Goal: Task Accomplishment & Management: Manage account settings

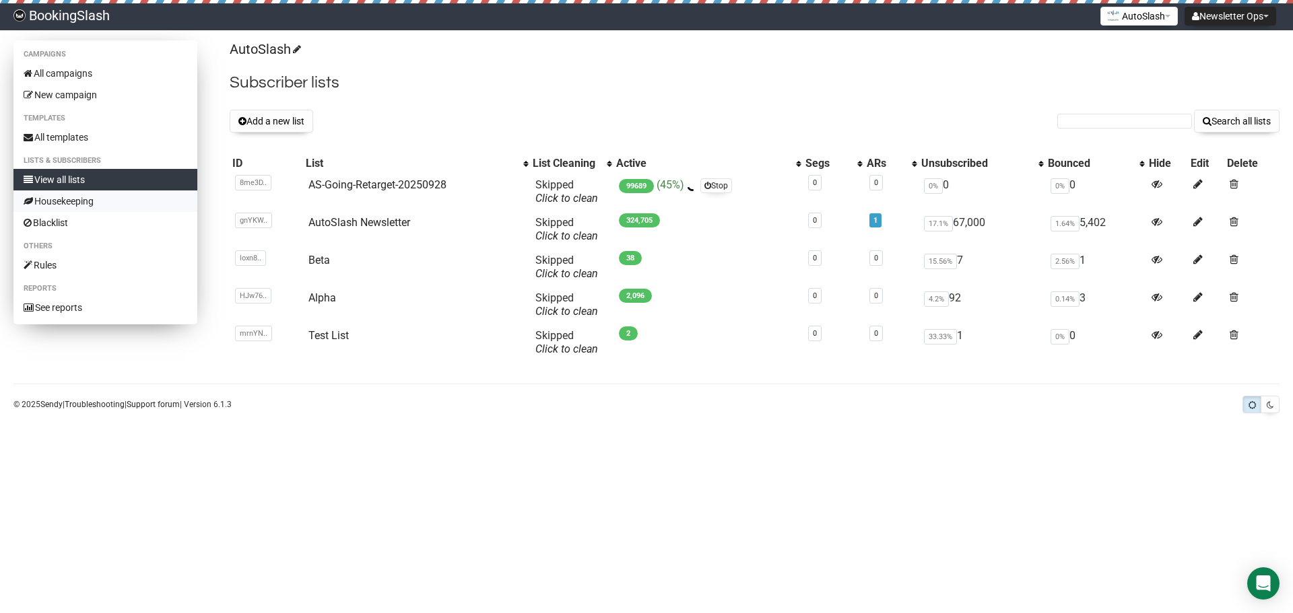
click at [69, 199] on link "Housekeeping" at bounding box center [105, 202] width 184 height 22
drag, startPoint x: 717, startPoint y: 186, endPoint x: 708, endPoint y: 64, distance: 122.2
click at [717, 186] on link "Stop" at bounding box center [716, 185] width 32 height 15
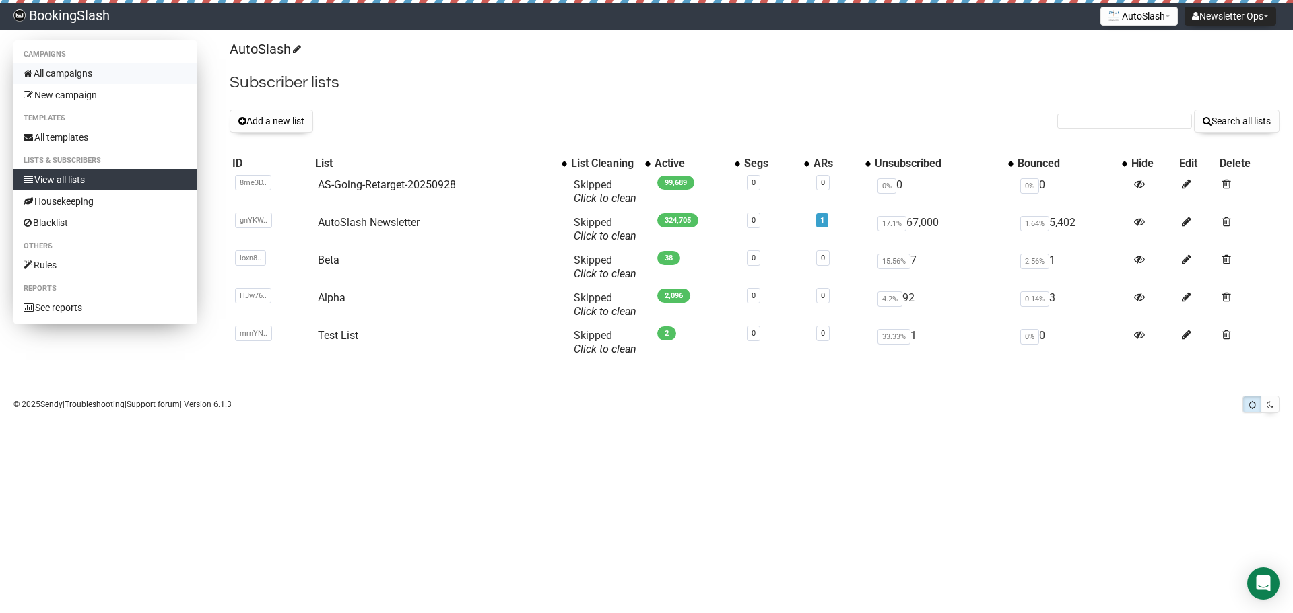
click at [72, 75] on link "All campaigns" at bounding box center [105, 74] width 184 height 22
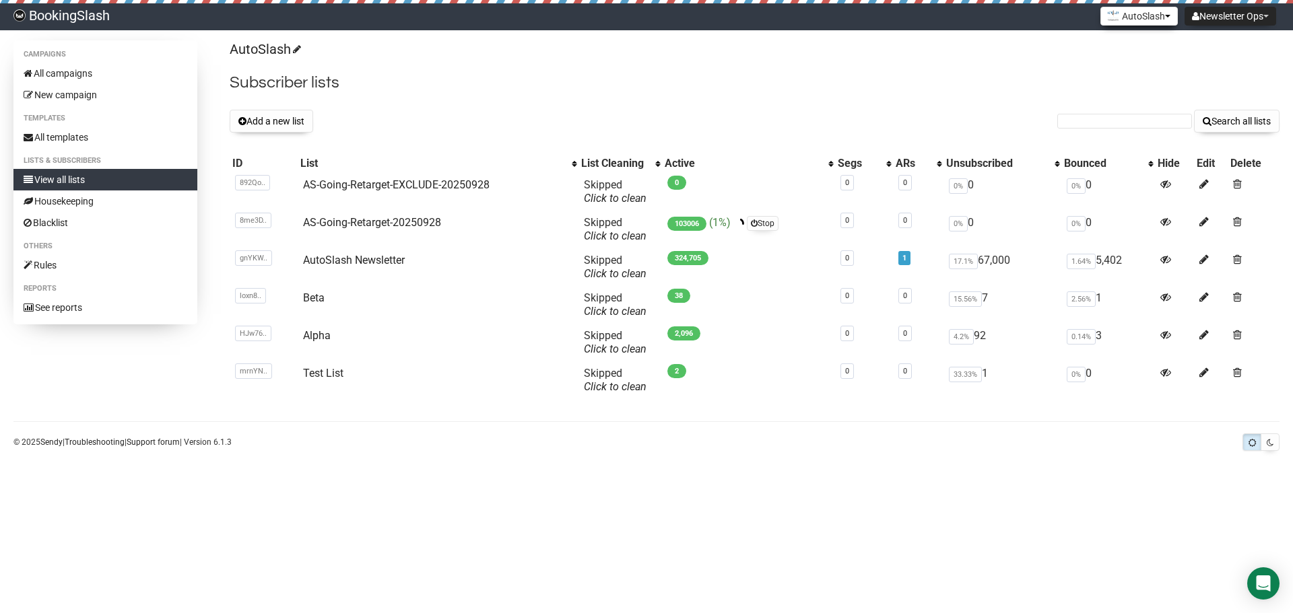
click at [1139, 18] on button "AutoSlash" at bounding box center [1138, 16] width 77 height 19
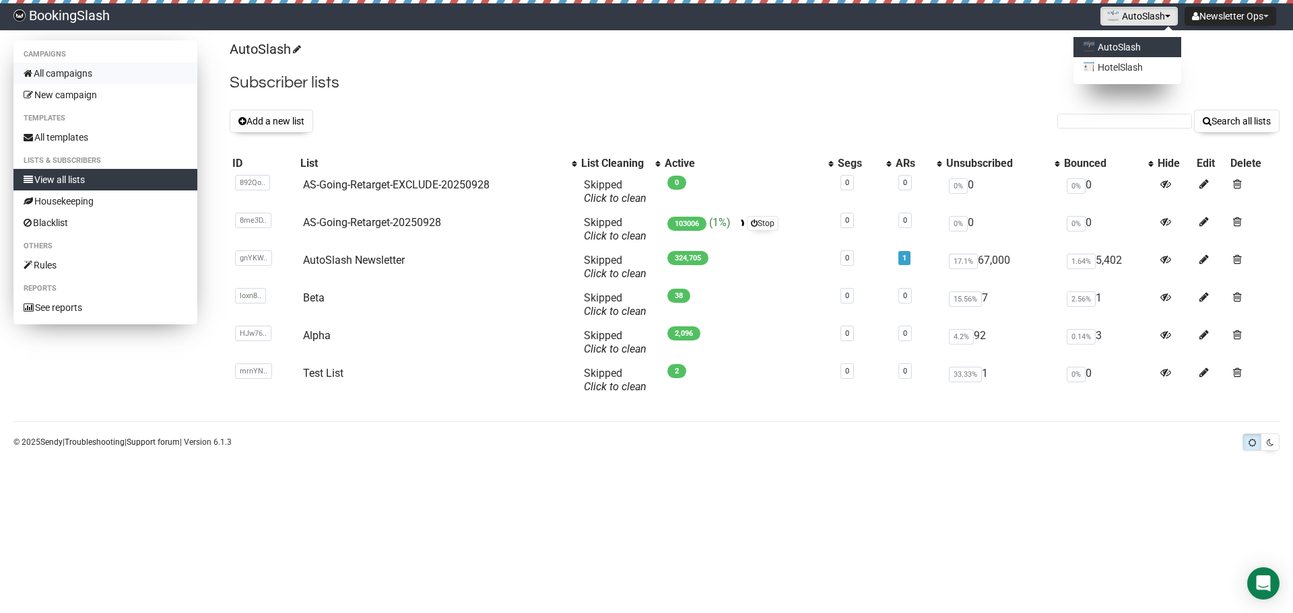
click at [59, 79] on link "All campaigns" at bounding box center [105, 74] width 184 height 22
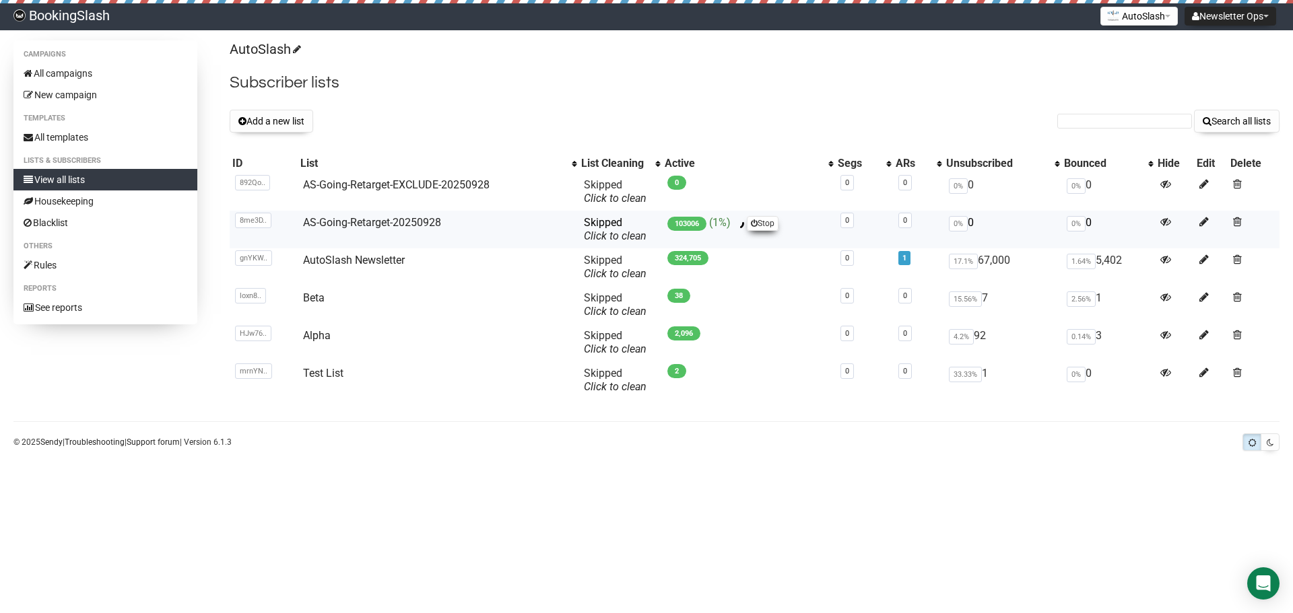
click at [760, 223] on link "Stop" at bounding box center [763, 223] width 32 height 15
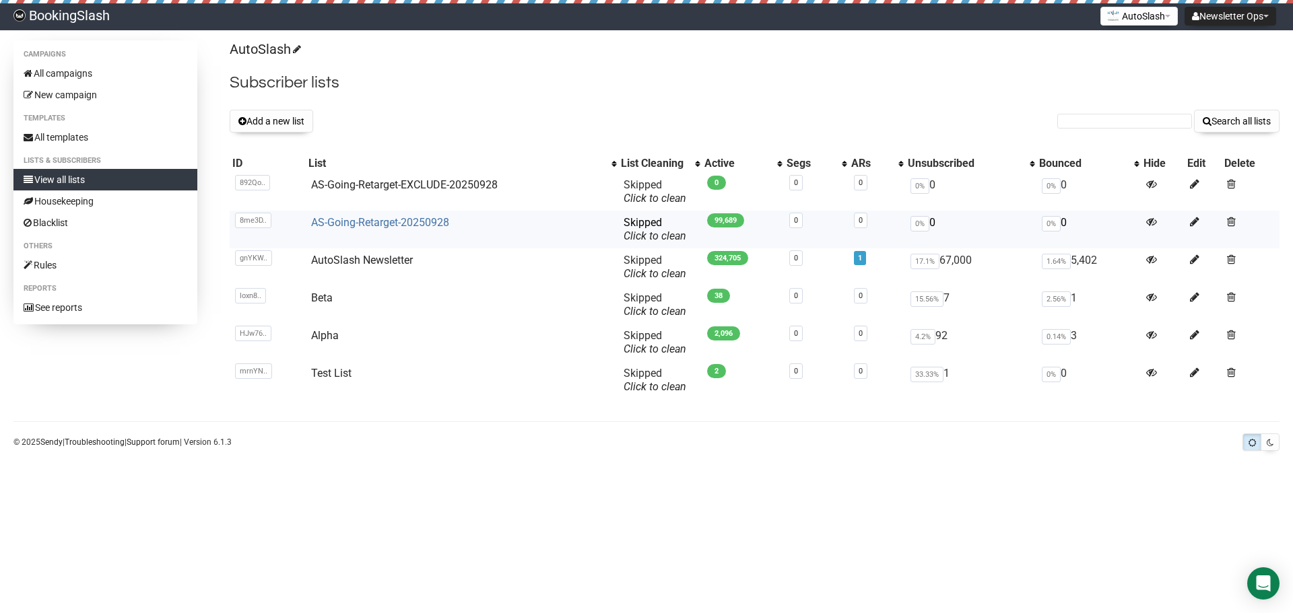
click at [403, 220] on link "AS-Going-Retarget-20250928" at bounding box center [380, 222] width 138 height 13
click at [378, 219] on link "AS-Going-Retarget-20250928" at bounding box center [380, 222] width 138 height 13
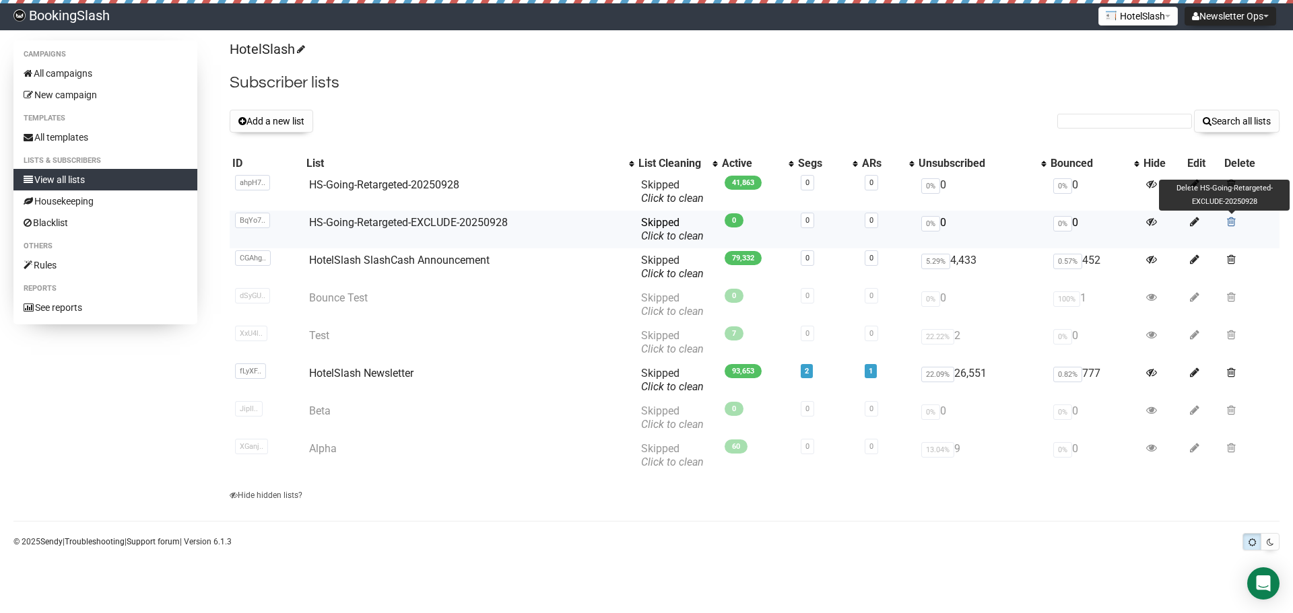
click at [1231, 221] on span at bounding box center [1231, 221] width 9 height 11
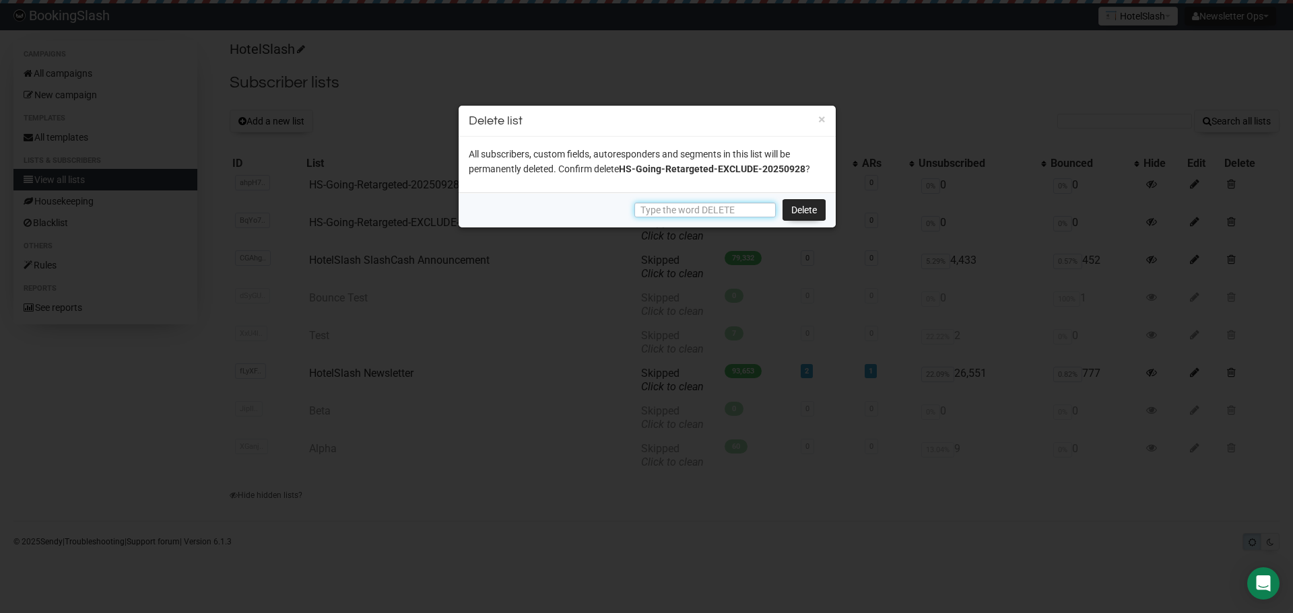
click at [742, 209] on input "text" at bounding box center [704, 210] width 141 height 15
type input "DELETE"
click at [822, 205] on link "Delete" at bounding box center [804, 210] width 43 height 22
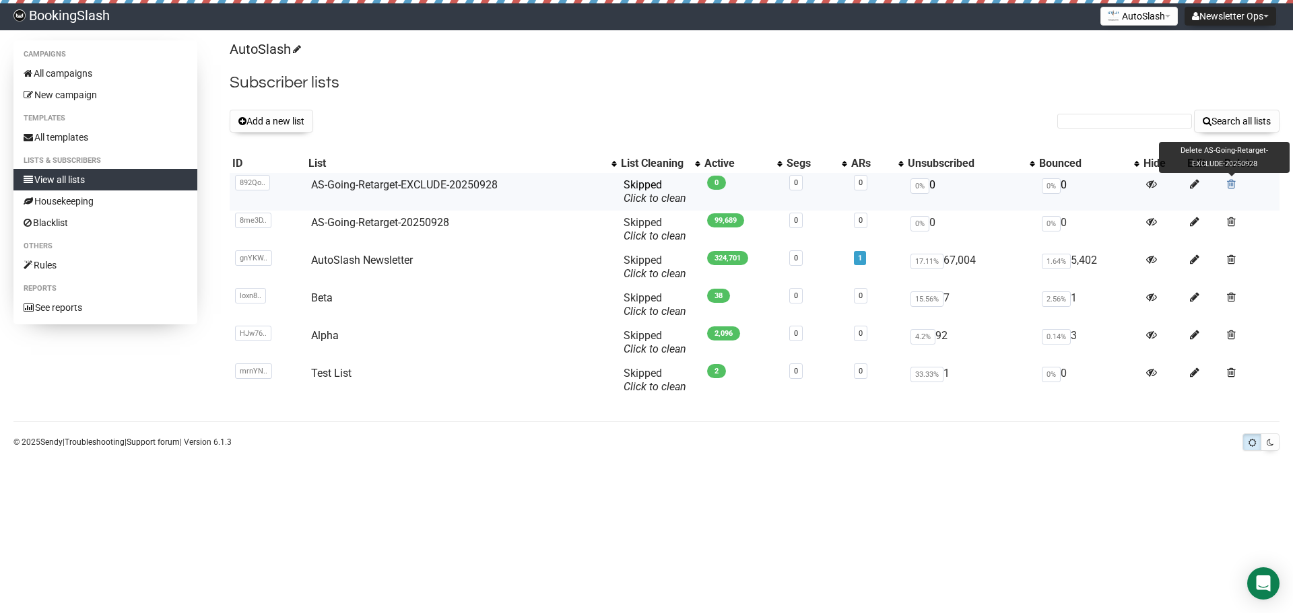
click at [1234, 184] on span at bounding box center [1231, 183] width 9 height 11
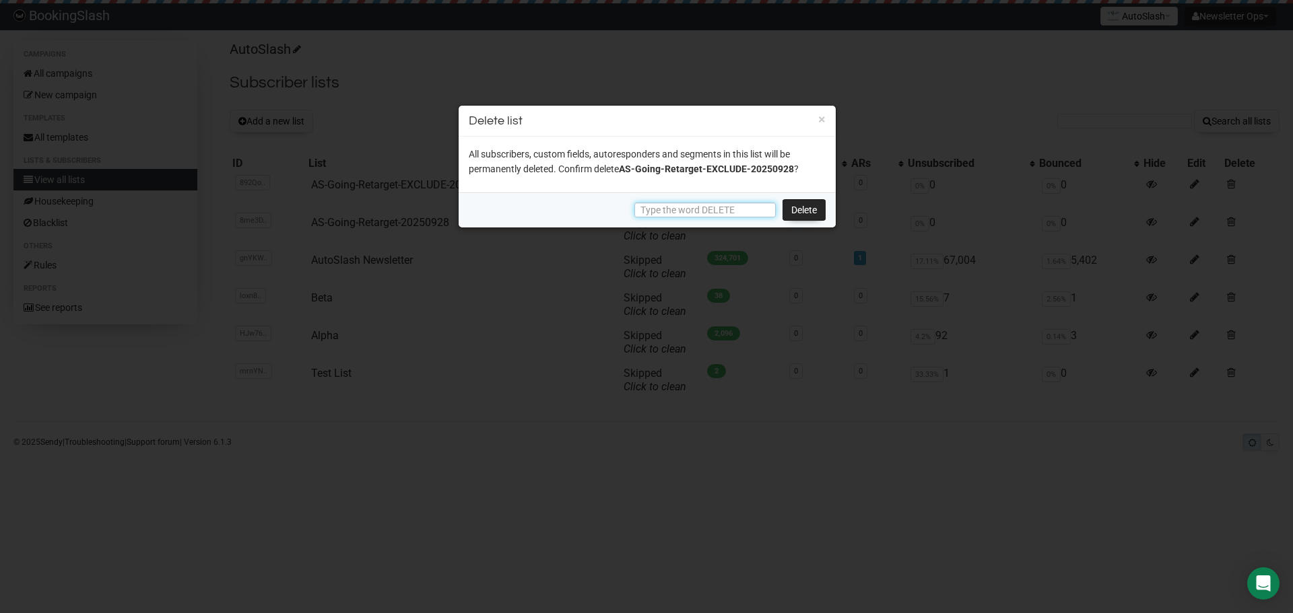
click at [681, 215] on input "text" at bounding box center [704, 210] width 141 height 15
type input "DELETE"
click at [799, 212] on link "Delete" at bounding box center [804, 210] width 43 height 22
